Goal: Task Accomplishment & Management: Use online tool/utility

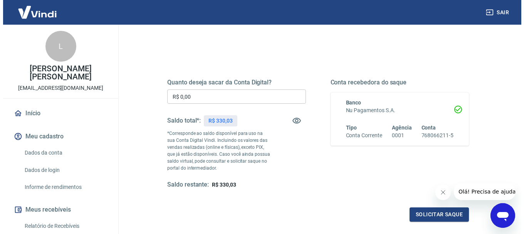
scroll to position [77, 0]
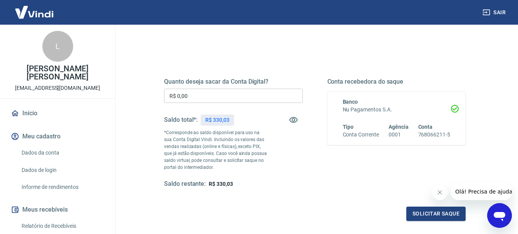
click at [233, 93] on input "R$ 0,00" at bounding box center [233, 96] width 139 height 14
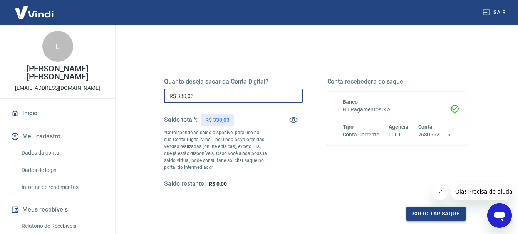
type input "R$ 330,03"
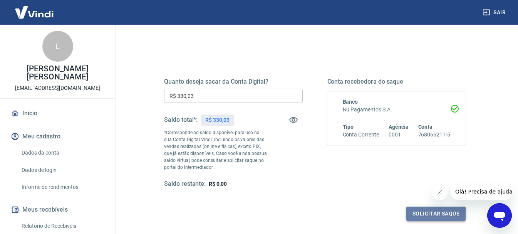
click at [414, 211] on button "Solicitar saque" at bounding box center [435, 213] width 59 height 14
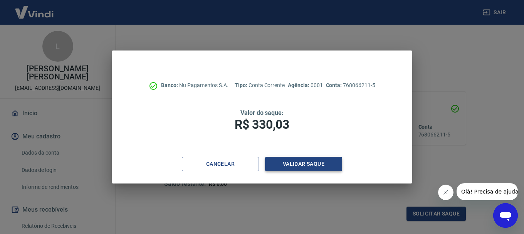
click at [294, 166] on button "Validar saque" at bounding box center [303, 164] width 77 height 14
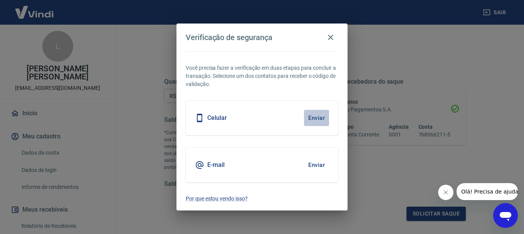
click at [312, 118] on button "Enviar" at bounding box center [316, 118] width 25 height 16
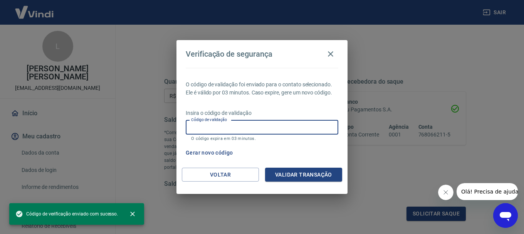
click at [256, 128] on input "Código de validação" at bounding box center [262, 127] width 152 height 14
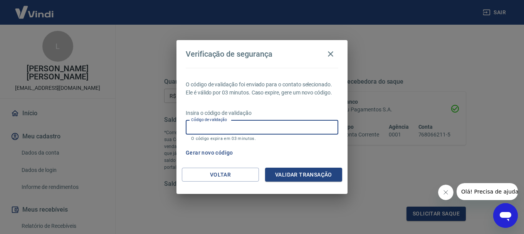
click at [281, 109] on p "Insira o código de validação" at bounding box center [262, 113] width 152 height 8
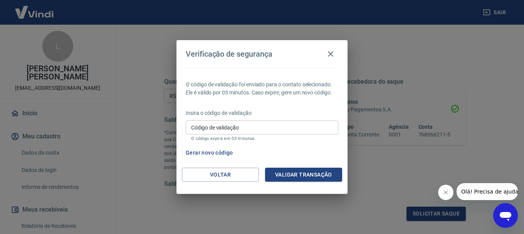
click at [210, 151] on button "Gerar novo código" at bounding box center [209, 153] width 54 height 14
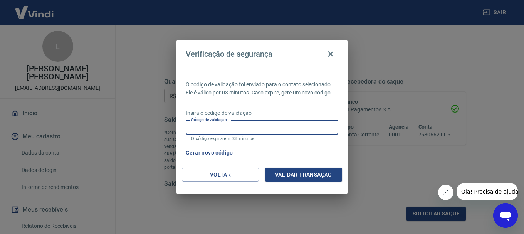
click at [247, 129] on input "Código de validação" at bounding box center [262, 127] width 152 height 14
click at [225, 124] on input "Código de validação" at bounding box center [262, 127] width 152 height 14
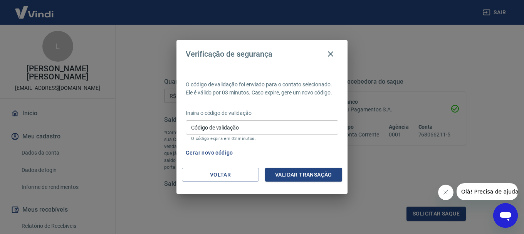
click at [272, 113] on p "Insira o código de validação" at bounding box center [262, 113] width 152 height 8
click at [207, 151] on button "Gerar novo código" at bounding box center [209, 153] width 54 height 14
click at [224, 172] on button "Voltar" at bounding box center [220, 174] width 77 height 14
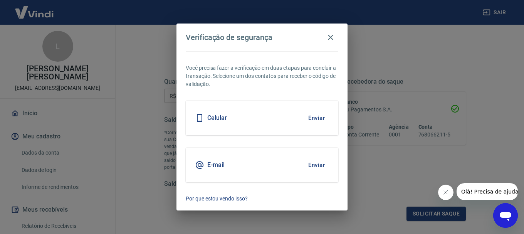
click at [313, 166] on button "Enviar" at bounding box center [316, 165] width 25 height 16
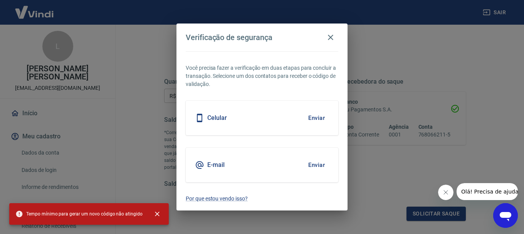
click at [309, 114] on button "Enviar" at bounding box center [316, 118] width 25 height 16
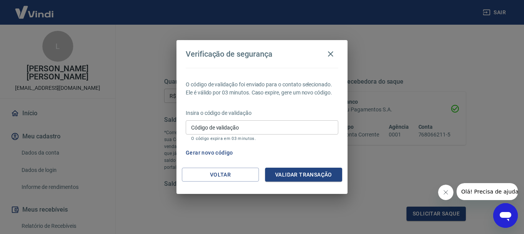
click at [214, 164] on div "O código de validação foi enviado para o contato selecionado. Ele é válido por …" at bounding box center [261, 118] width 171 height 100
click at [212, 168] on button "Voltar" at bounding box center [220, 174] width 77 height 14
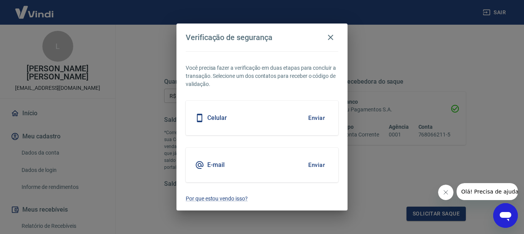
click at [318, 166] on button "Enviar" at bounding box center [316, 165] width 25 height 16
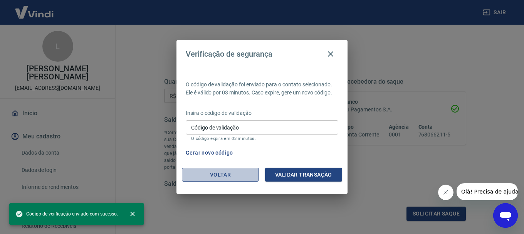
click at [214, 178] on button "Voltar" at bounding box center [220, 174] width 77 height 14
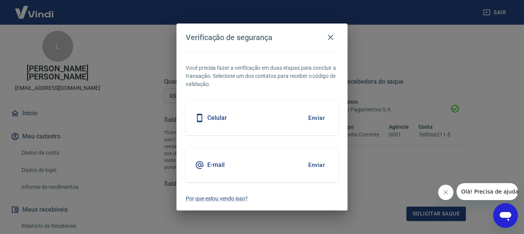
click at [315, 117] on button "Enviar" at bounding box center [316, 118] width 25 height 16
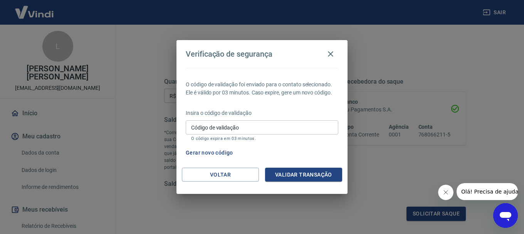
click at [276, 127] on input "Código de validação" at bounding box center [262, 127] width 152 height 14
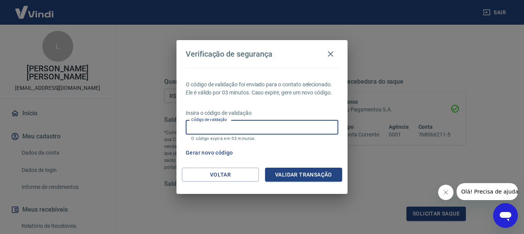
click at [232, 153] on button "Gerar novo código" at bounding box center [209, 153] width 54 height 14
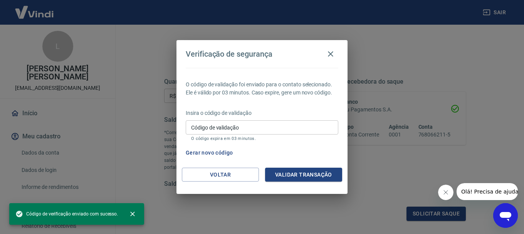
click at [266, 147] on div "Gerar novo código" at bounding box center [260, 153] width 156 height 14
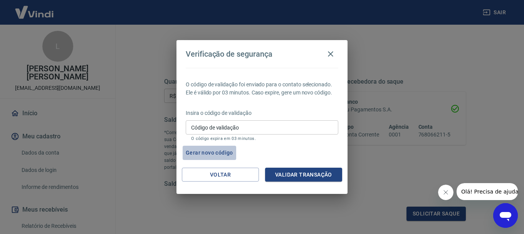
click at [206, 154] on button "Gerar novo código" at bounding box center [209, 153] width 54 height 14
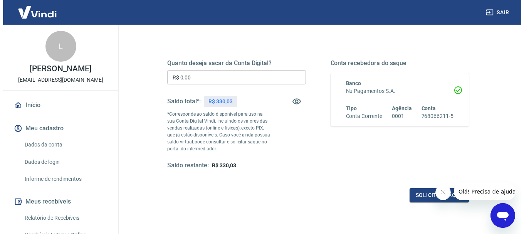
scroll to position [77, 0]
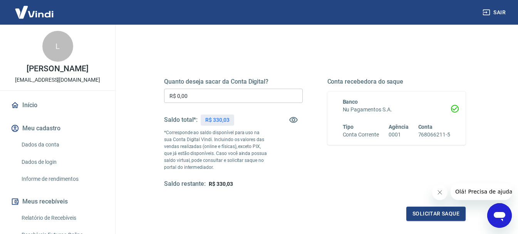
click at [226, 88] on div "Quanto deseja sacar da Conta Digital? R$ 0,00 ​ Saldo total*: R$ 330,03 *Corres…" at bounding box center [233, 133] width 139 height 110
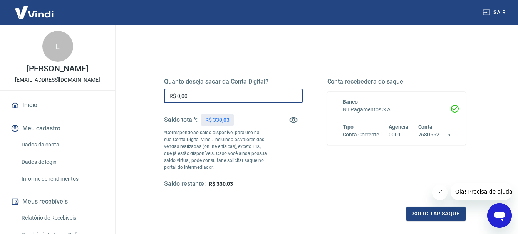
click at [223, 92] on input "R$ 0,00" at bounding box center [233, 96] width 139 height 14
type input "R$ 330,03"
click at [433, 212] on button "Solicitar saque" at bounding box center [435, 213] width 59 height 14
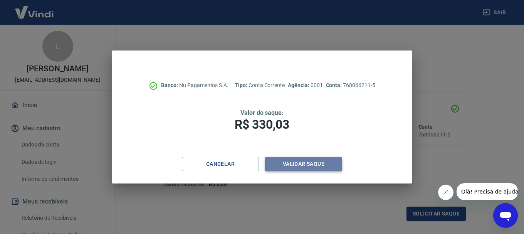
click at [281, 160] on button "Validar saque" at bounding box center [303, 164] width 77 height 14
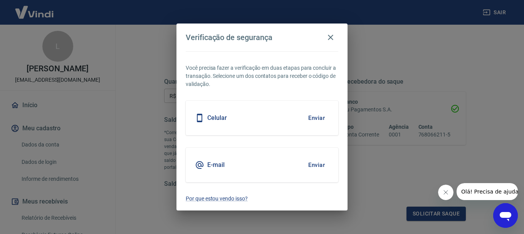
click at [321, 115] on button "Enviar" at bounding box center [316, 118] width 25 height 16
